Goal: Information Seeking & Learning: Learn about a topic

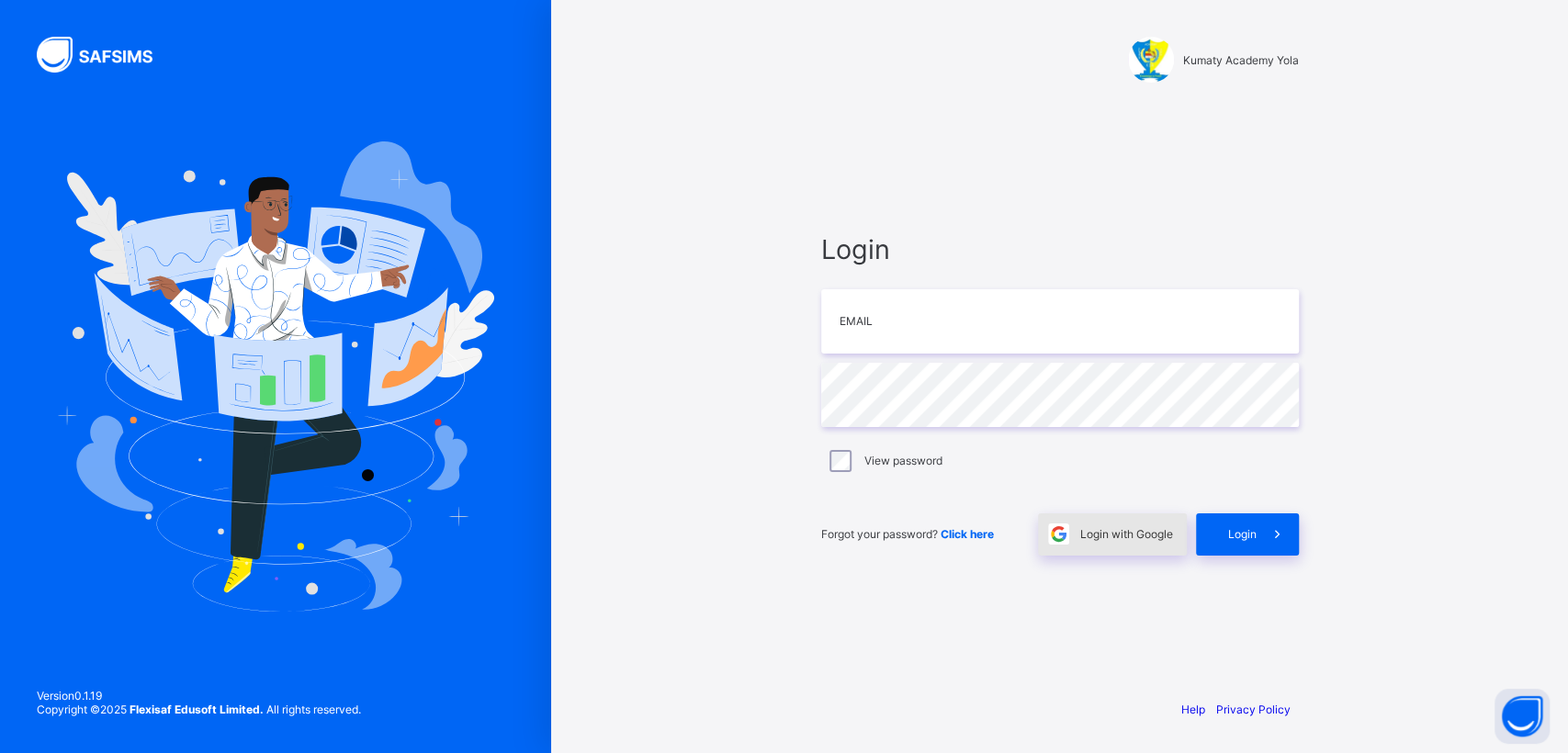
click at [1114, 542] on div "Login with Google" at bounding box center [1113, 535] width 149 height 43
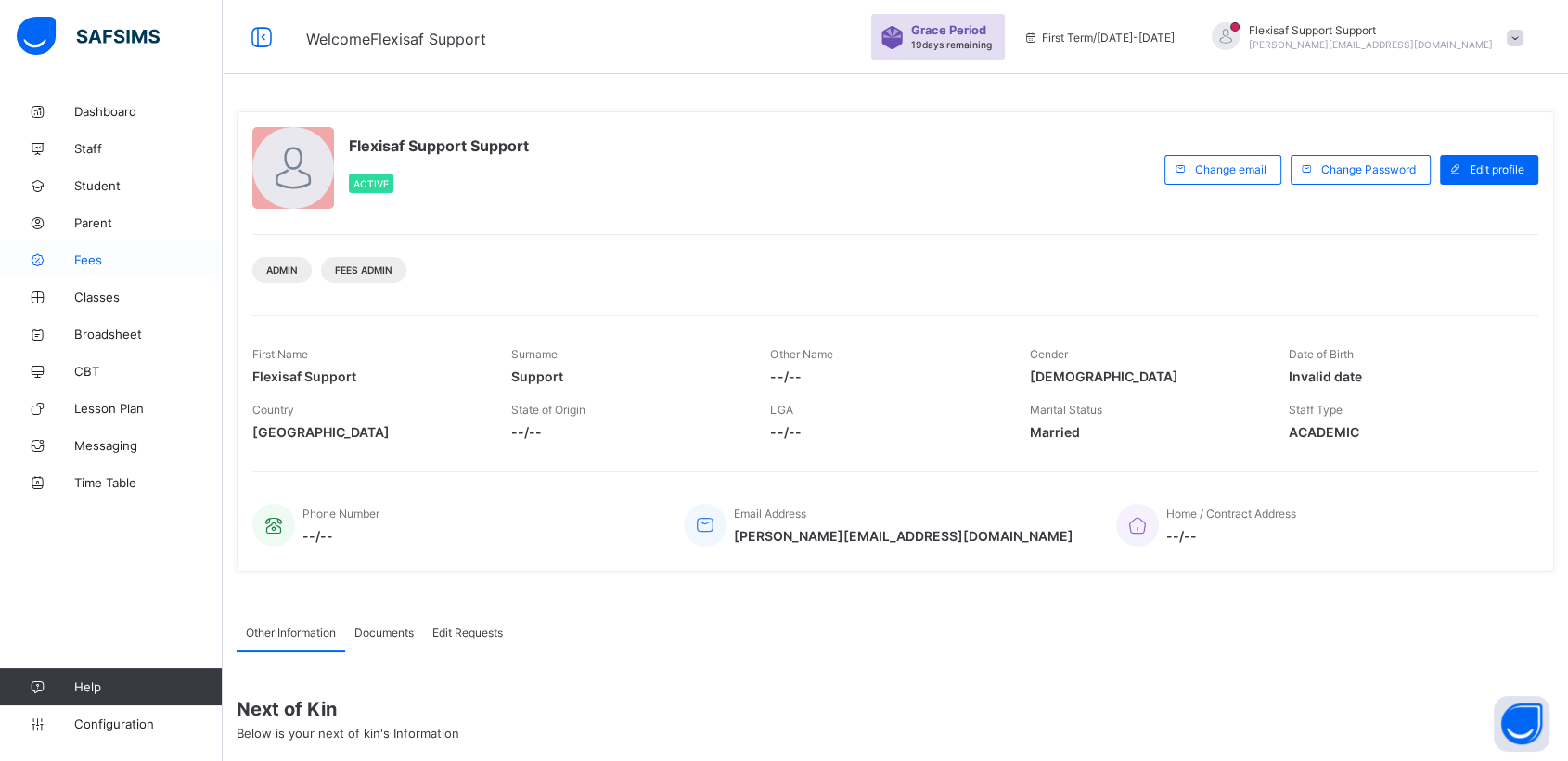
click at [83, 260] on span "Fees" at bounding box center [149, 260] width 149 height 15
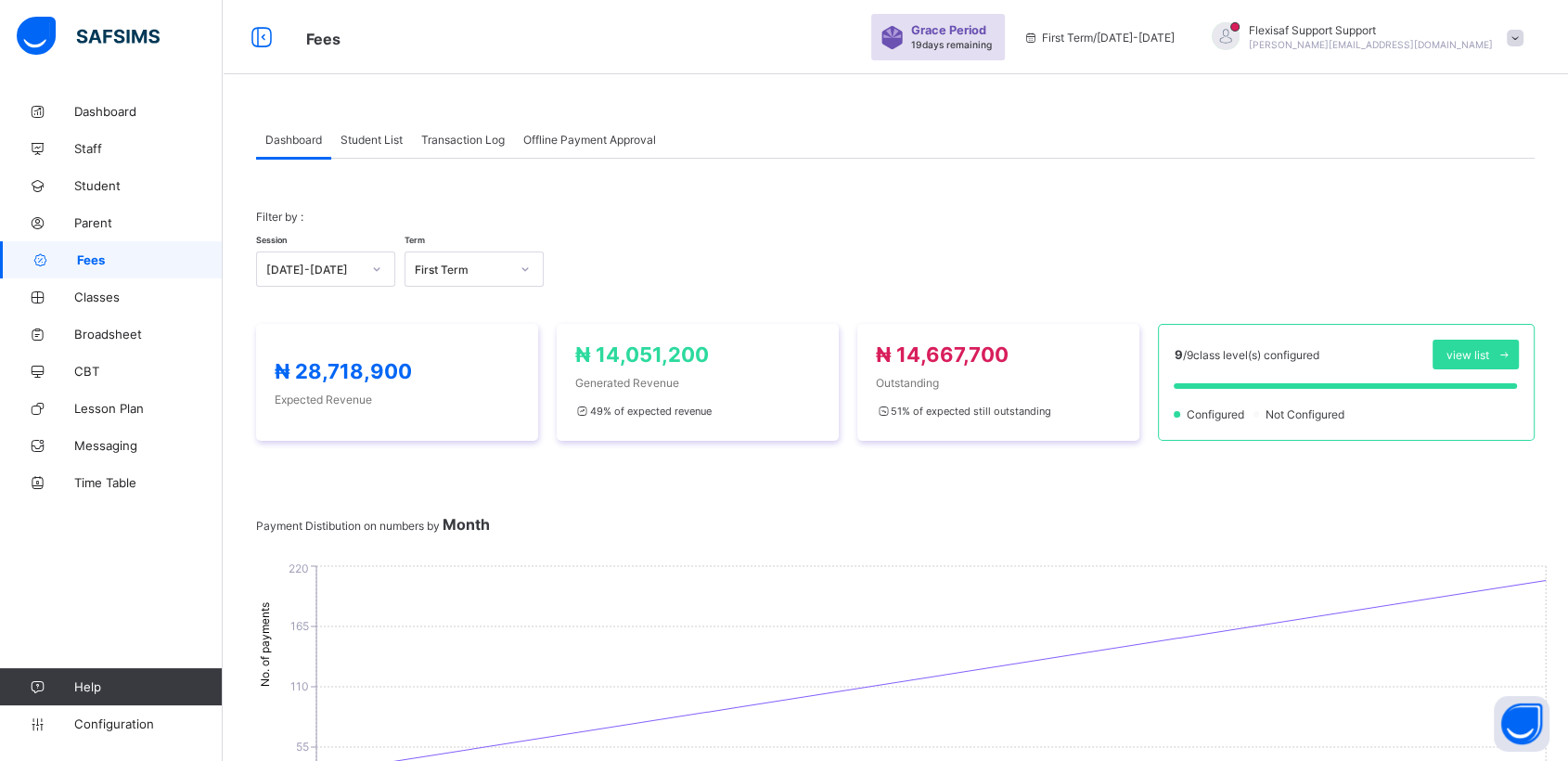
click at [720, 534] on span at bounding box center [896, 547] width 1278 height 27
click at [89, 293] on span "Classes" at bounding box center [149, 297] width 149 height 15
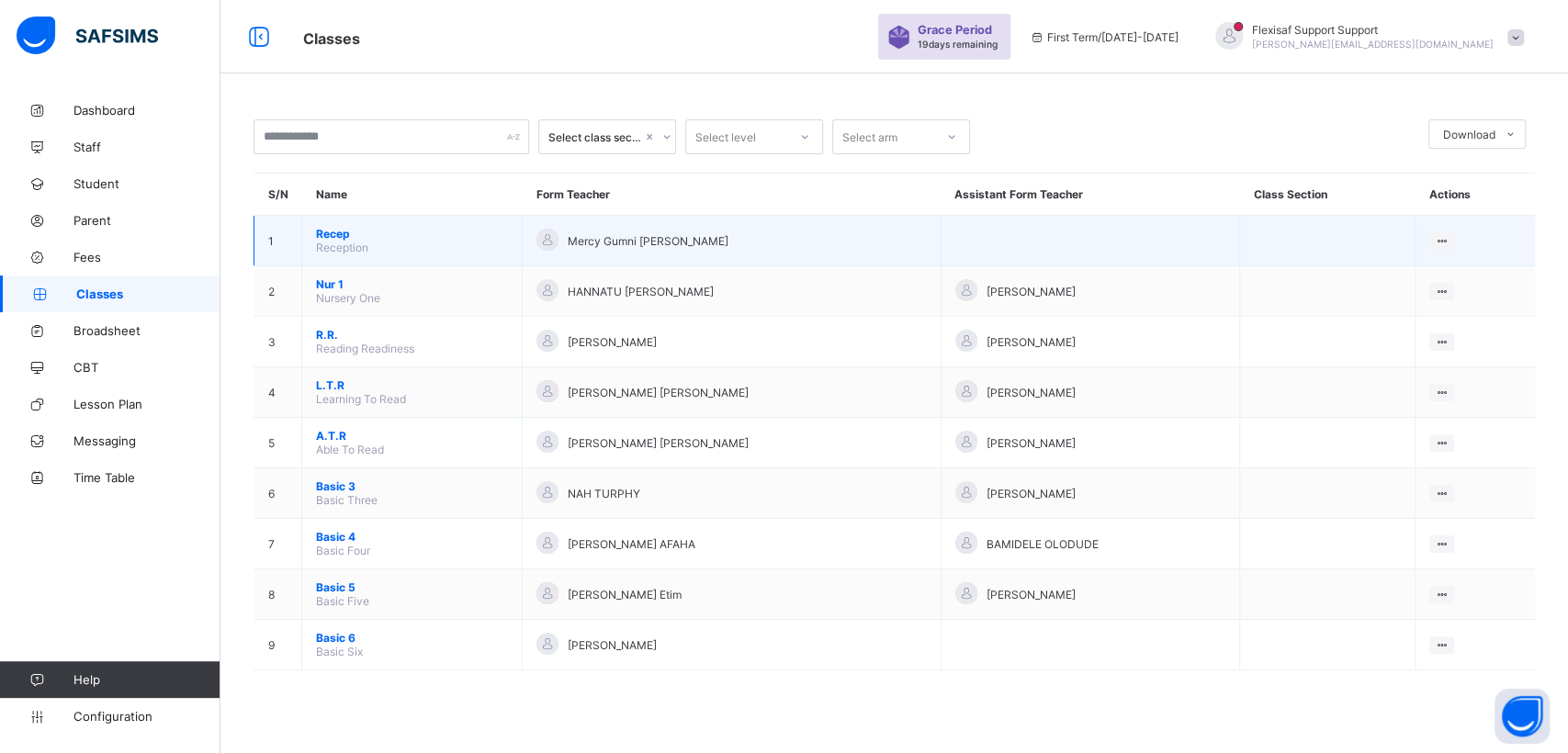
click at [326, 231] on span "Recep" at bounding box center [412, 234] width 192 height 14
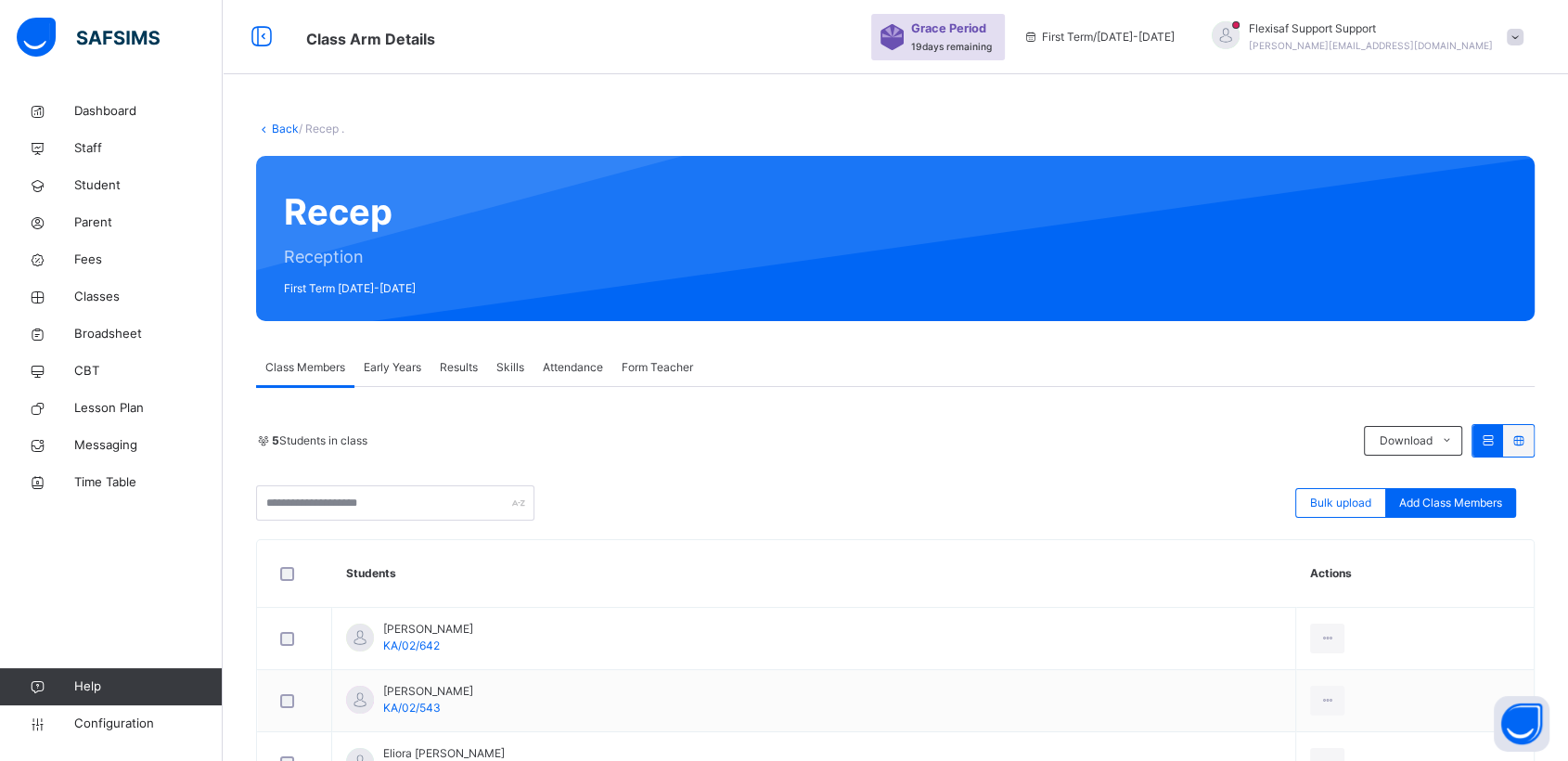
click at [278, 133] on link "Back" at bounding box center [285, 128] width 26 height 14
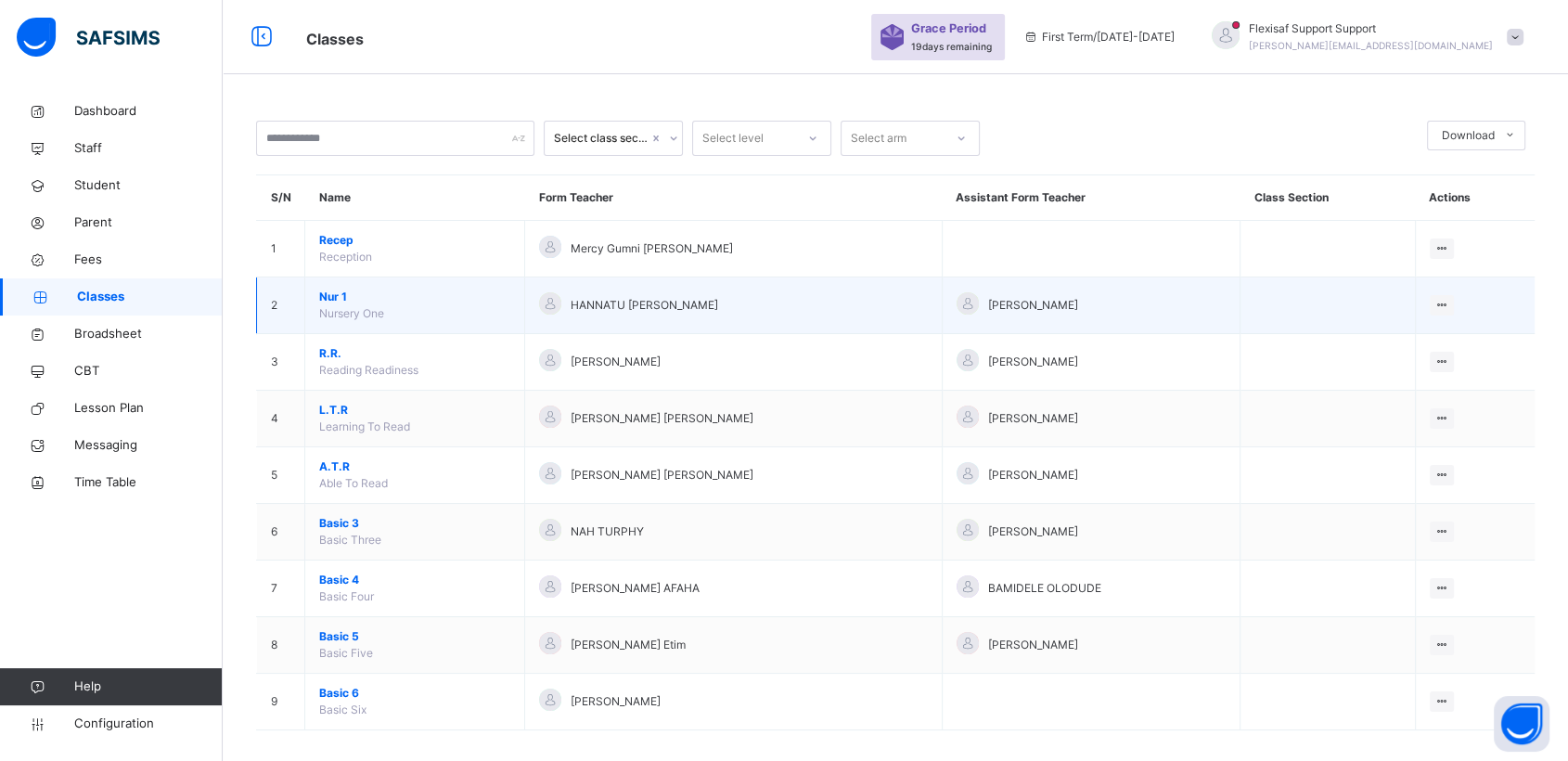
click at [326, 296] on span "Nur 1" at bounding box center [414, 297] width 191 height 17
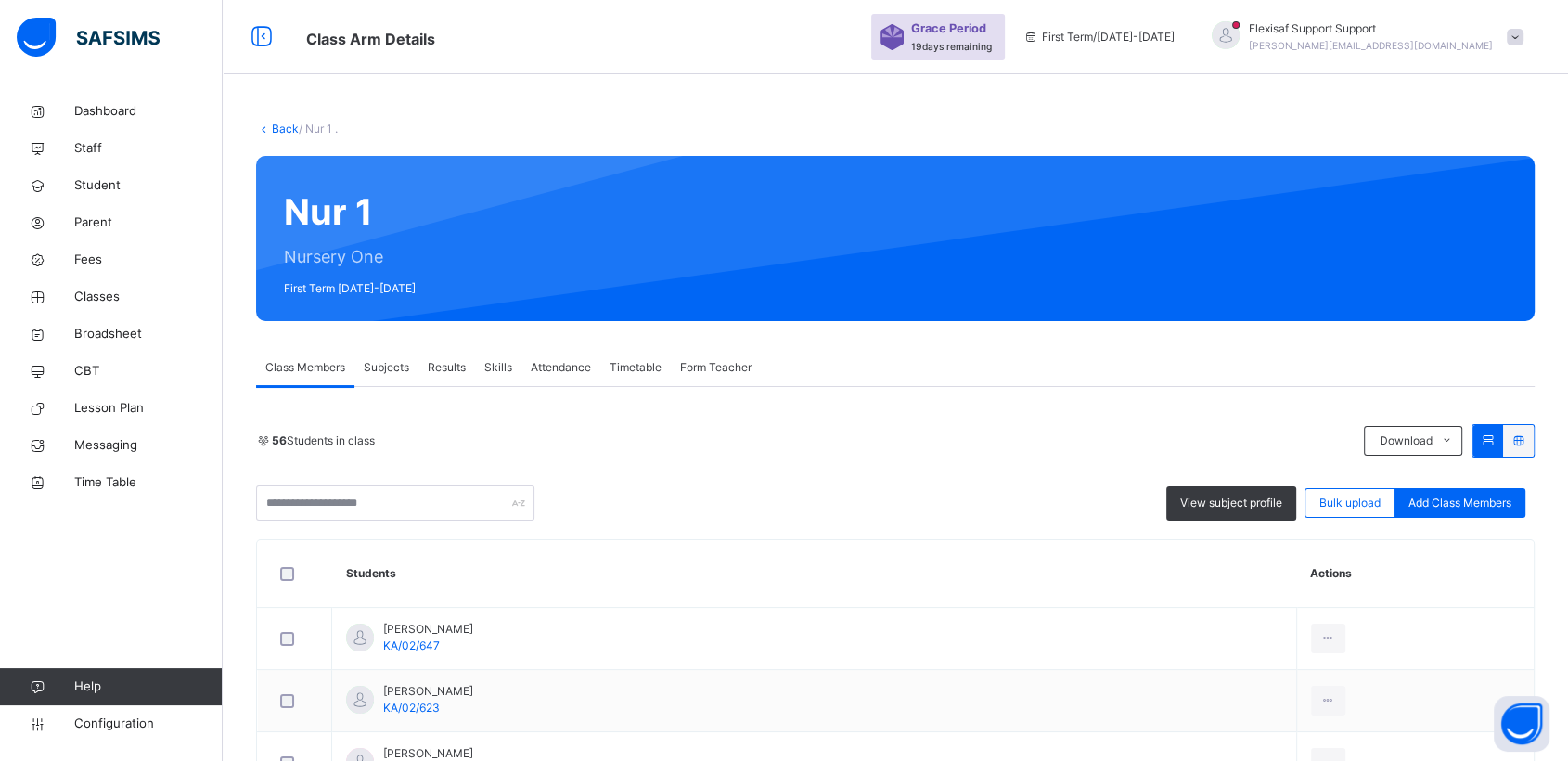
click at [272, 128] on link "Back" at bounding box center [285, 128] width 26 height 14
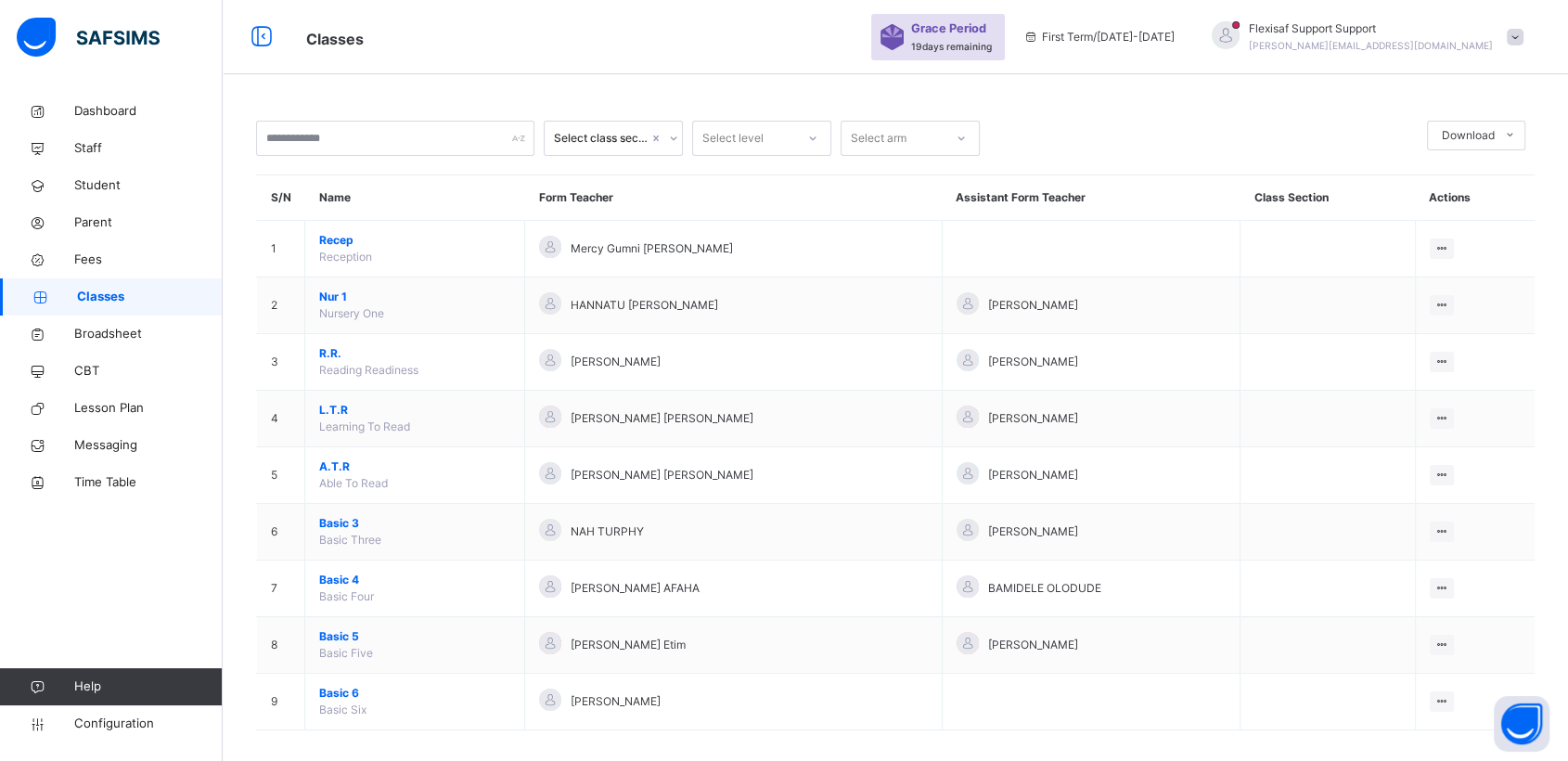
click at [1523, 31] on span at bounding box center [1514, 36] width 17 height 17
click at [1469, 232] on span "Subscription" at bounding box center [1448, 234] width 93 height 14
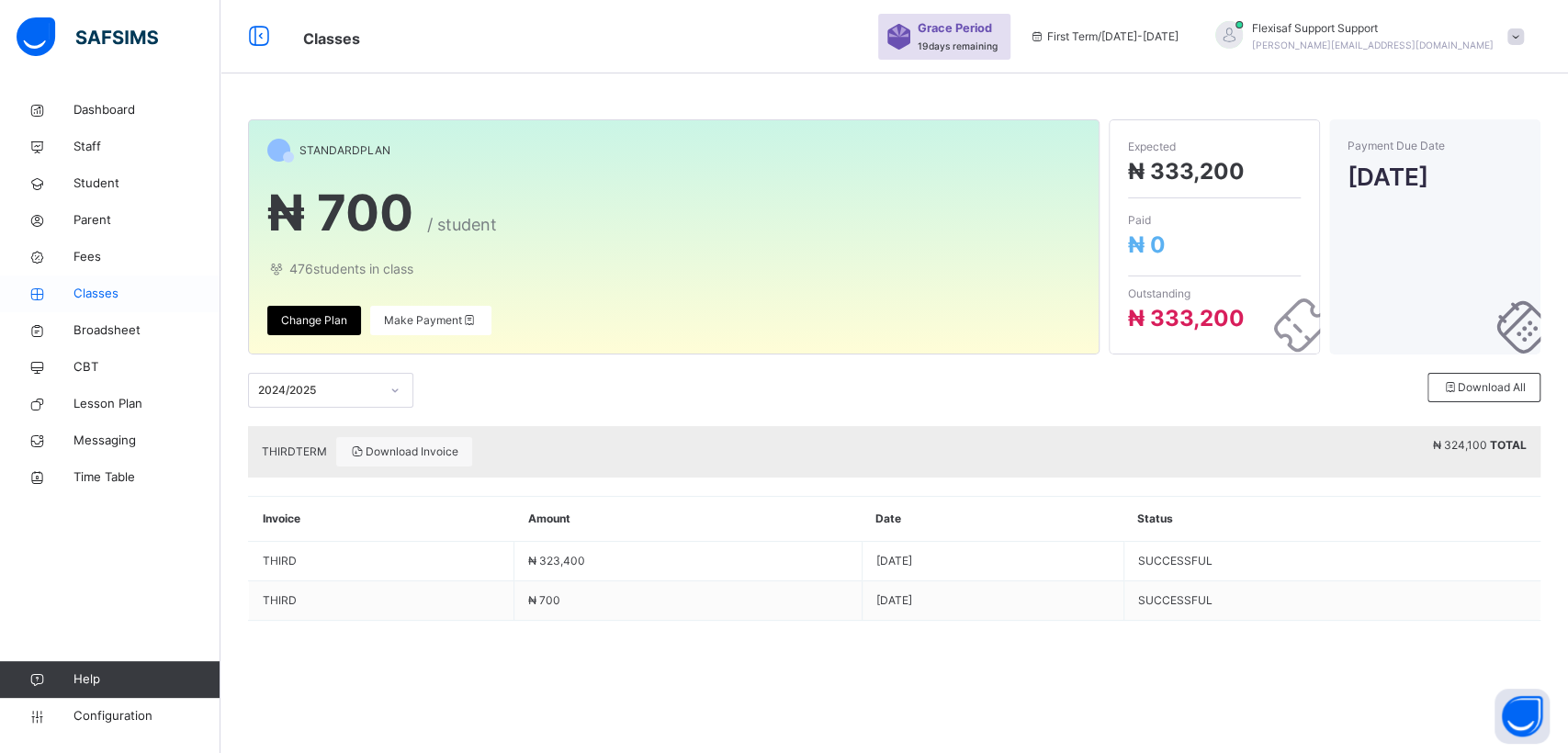
click at [101, 295] on span "Classes" at bounding box center [147, 294] width 147 height 18
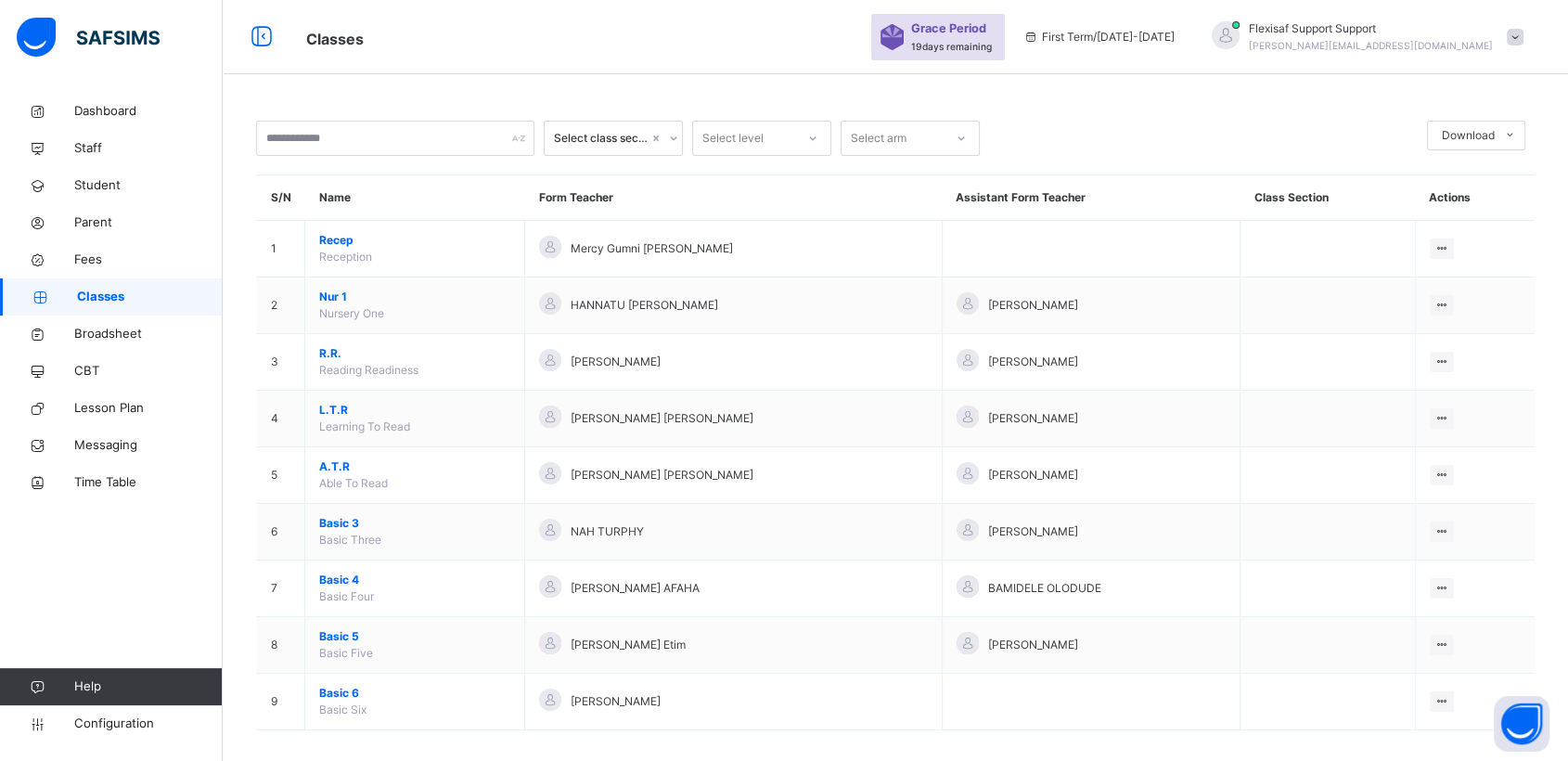
click at [1523, 34] on span at bounding box center [1514, 36] width 17 height 17
click at [1453, 227] on span "Subscription" at bounding box center [1448, 234] width 93 height 14
